Goal: Task Accomplishment & Management: Manage account settings

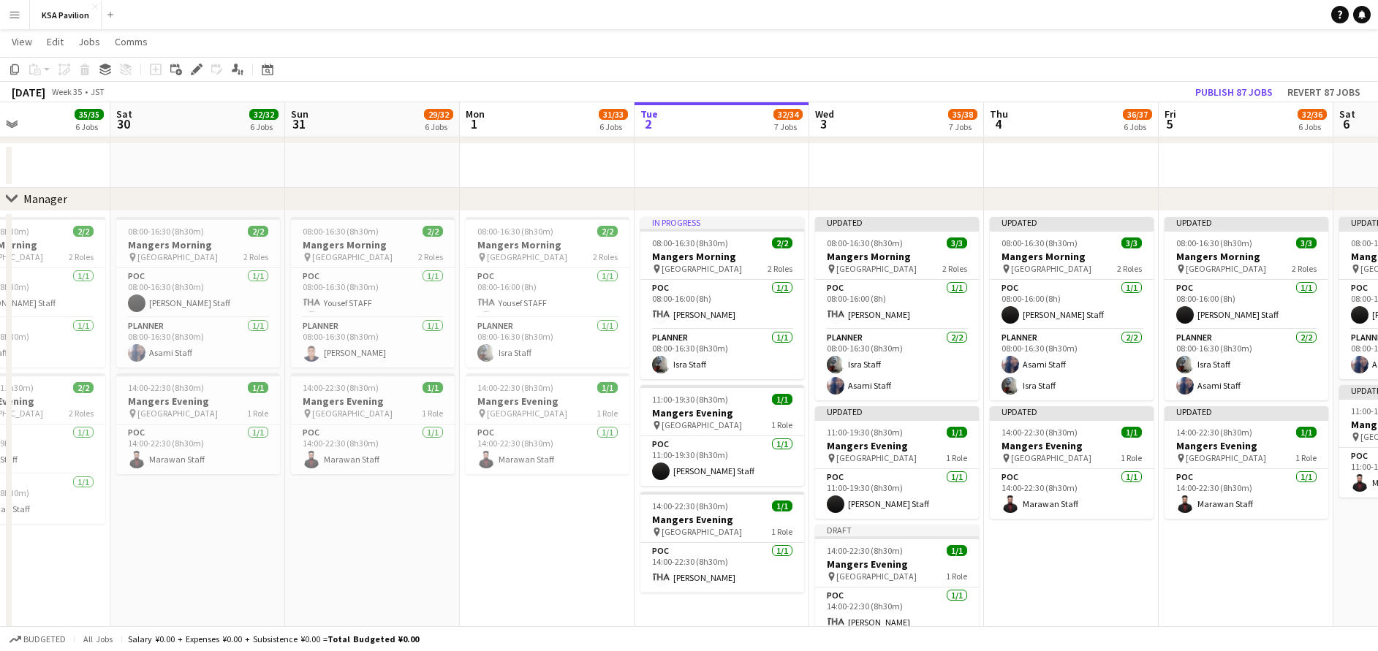
scroll to position [0, 589]
click at [710, 299] on app-card-role "POC [DATE] 08:00-16:00 (8h) [PERSON_NAME]" at bounding box center [722, 305] width 164 height 50
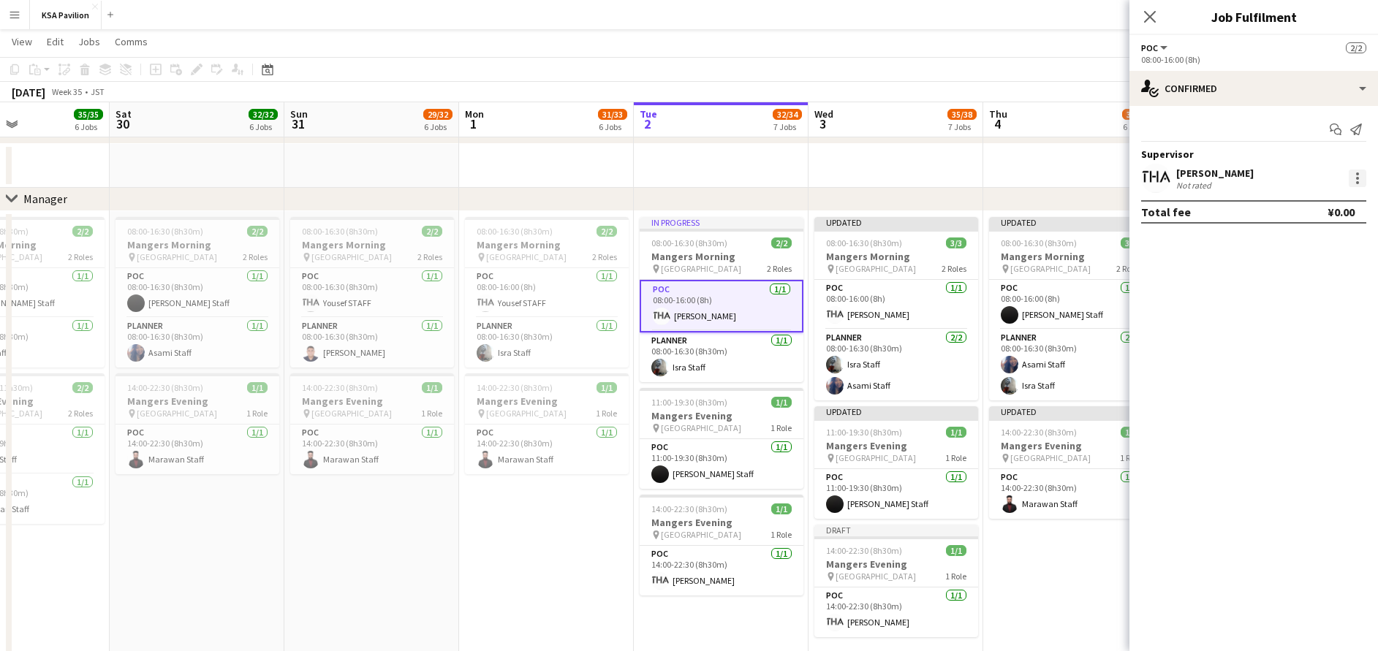
click at [1365, 179] on div at bounding box center [1358, 179] width 18 height 18
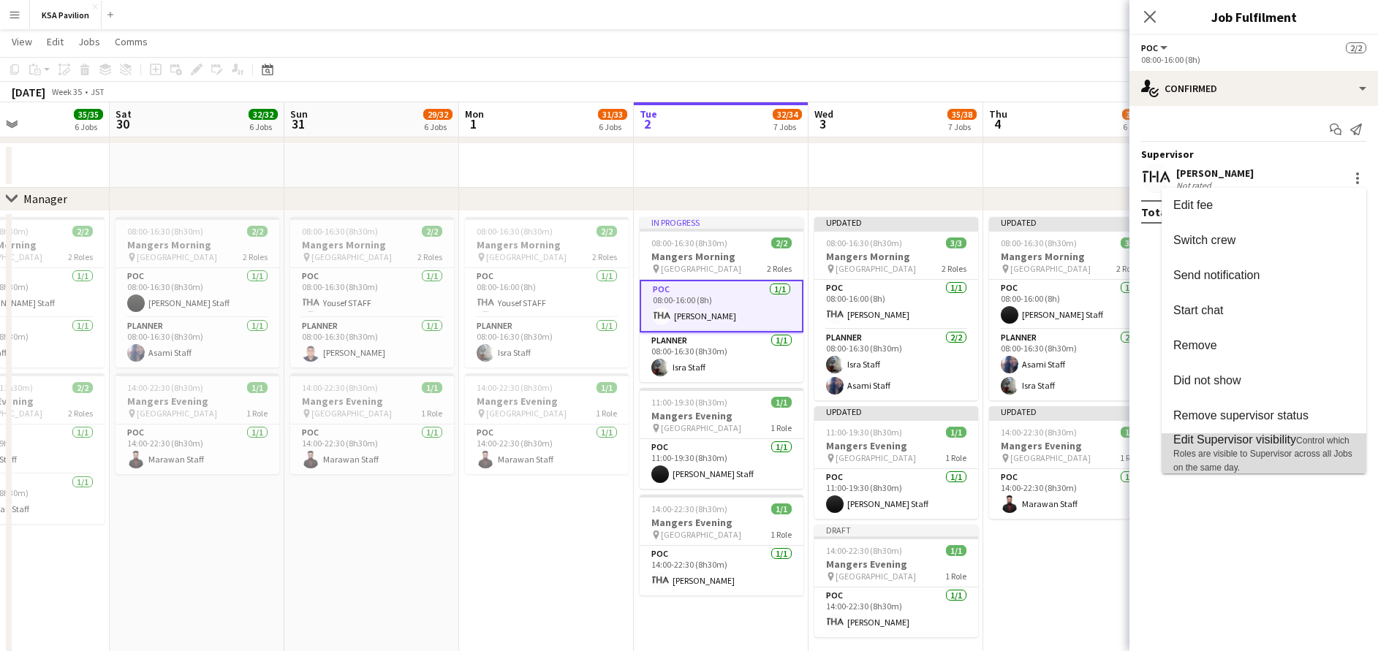
click at [1253, 436] on span "Edit Supervisor visibility" at bounding box center [1234, 439] width 123 height 12
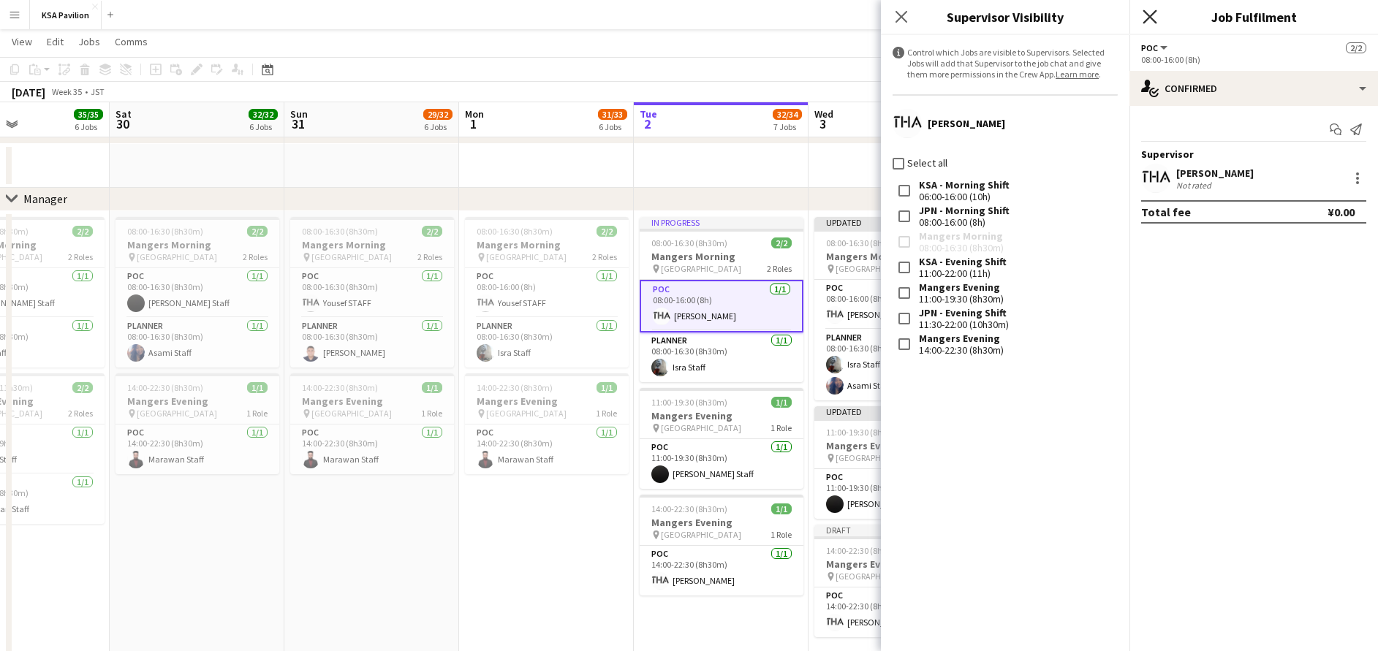
click at [1145, 16] on icon "Close pop-in" at bounding box center [1150, 17] width 14 height 14
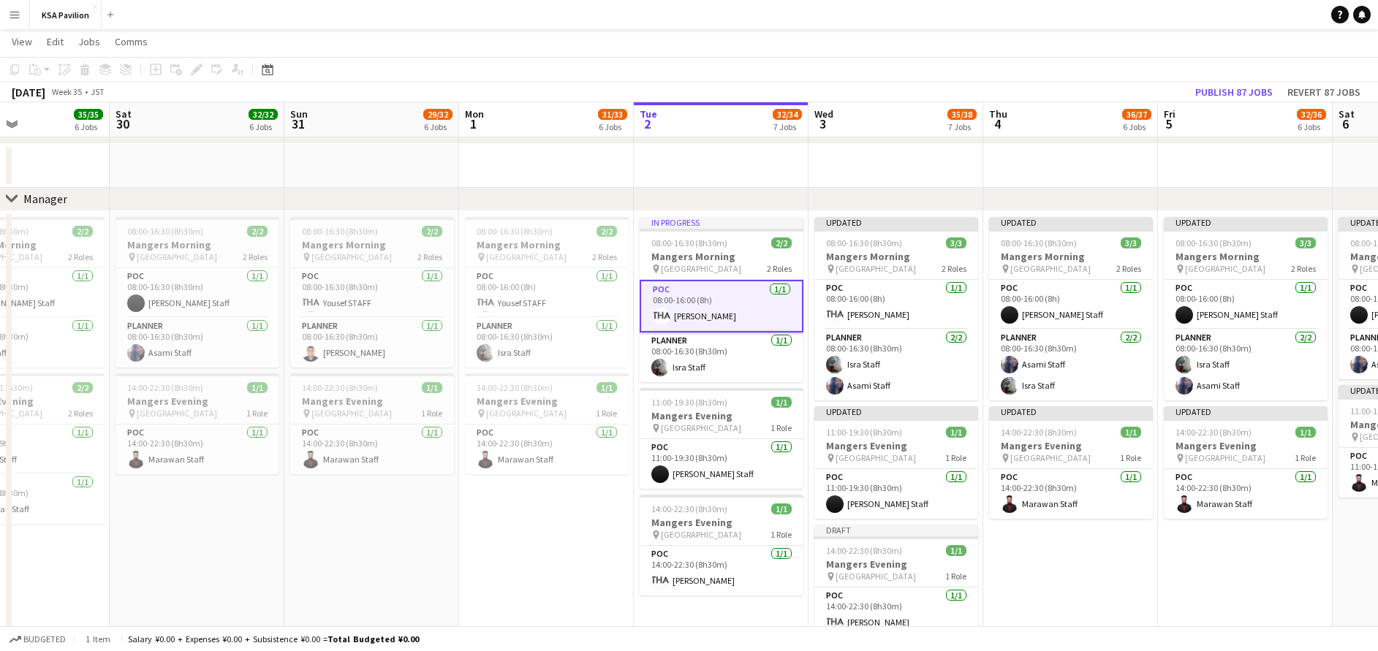
click at [932, 164] on app-date-cell at bounding box center [896, 166] width 175 height 44
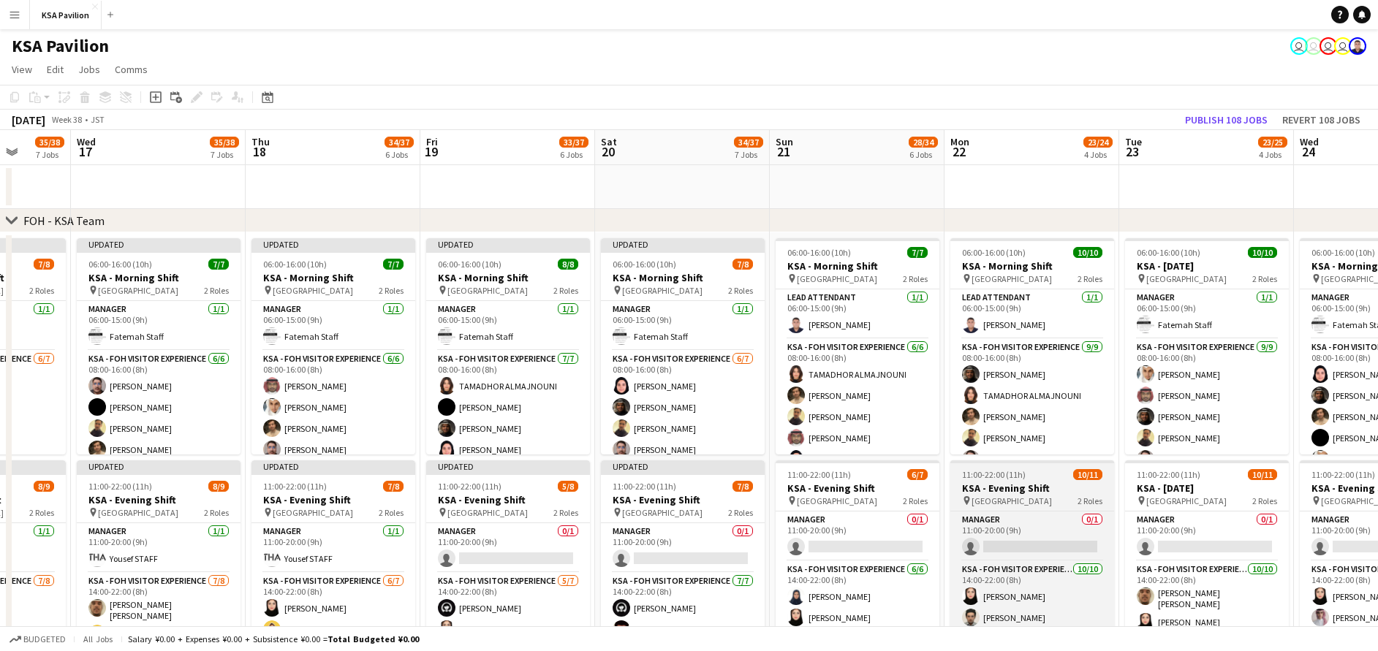
scroll to position [0, 452]
